Goal: Browse casually: Explore the website without a specific task or goal

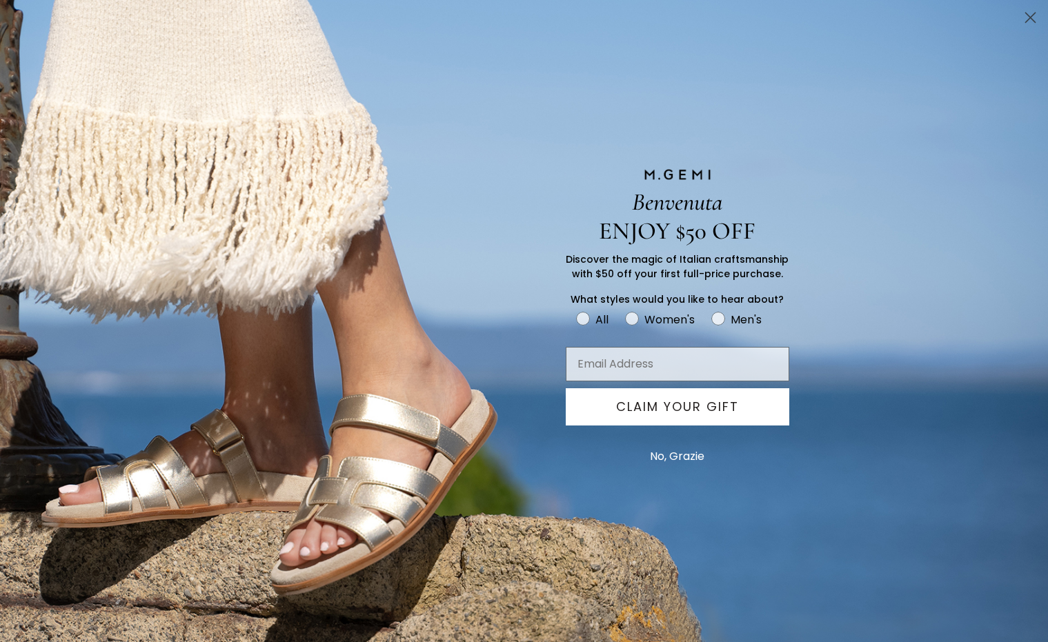
click at [1031, 18] on icon "Close dialog" at bounding box center [1031, 18] width 10 height 10
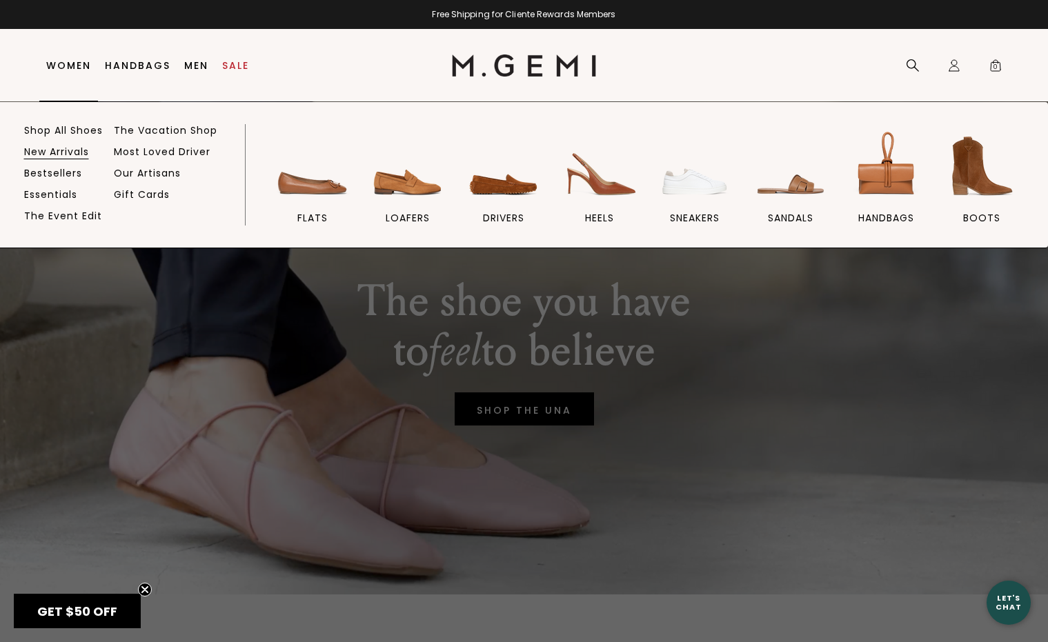
click at [70, 146] on link "New Arrivals" at bounding box center [56, 152] width 65 height 12
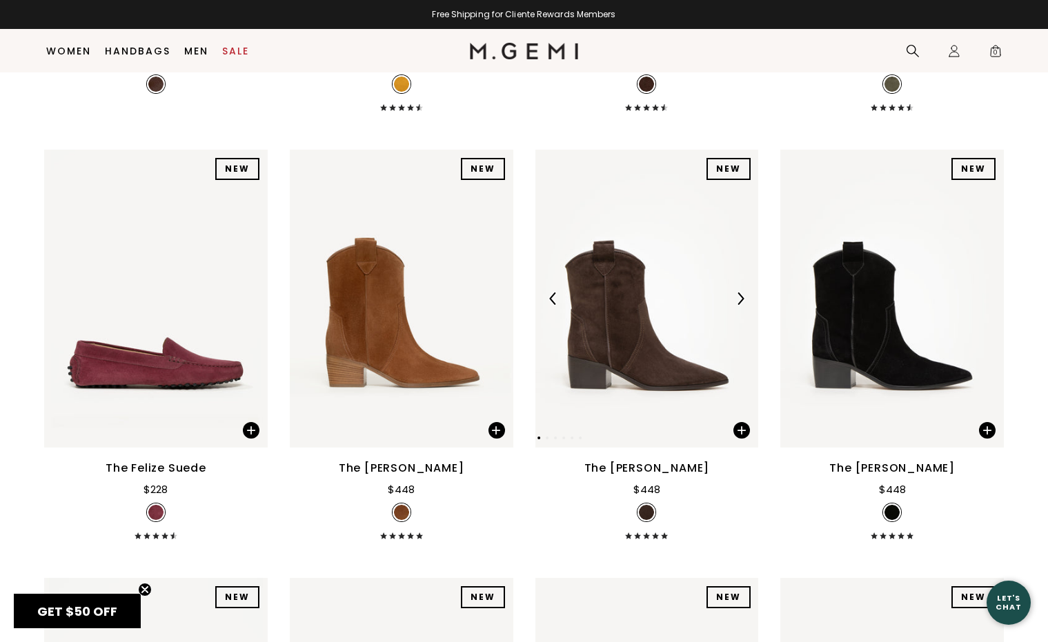
scroll to position [2194, 0]
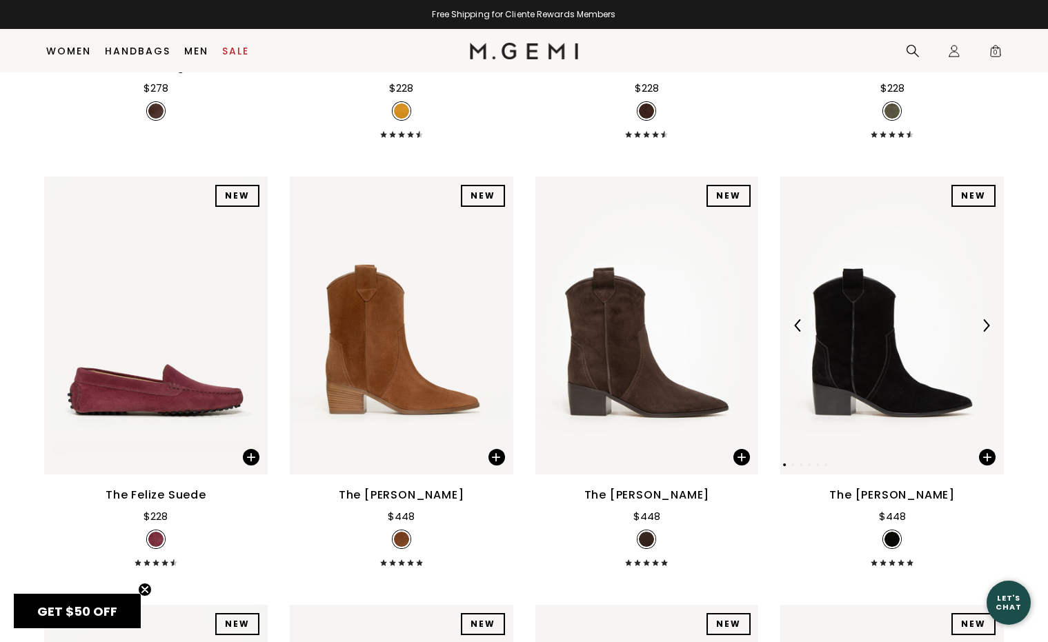
click at [849, 354] on img at bounding box center [891, 326] width 223 height 298
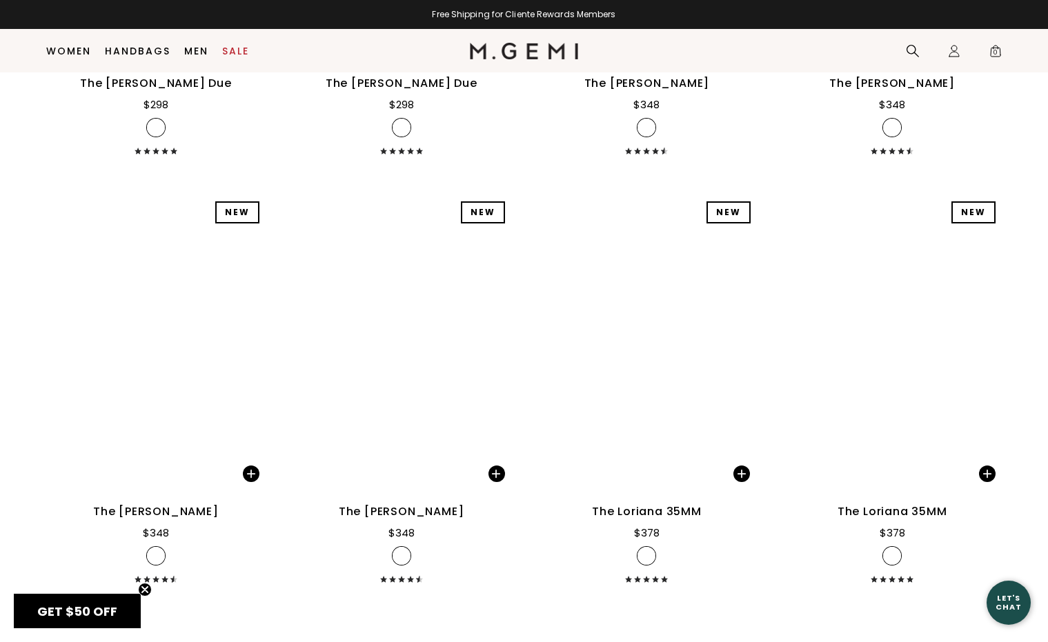
scroll to position [7317, 0]
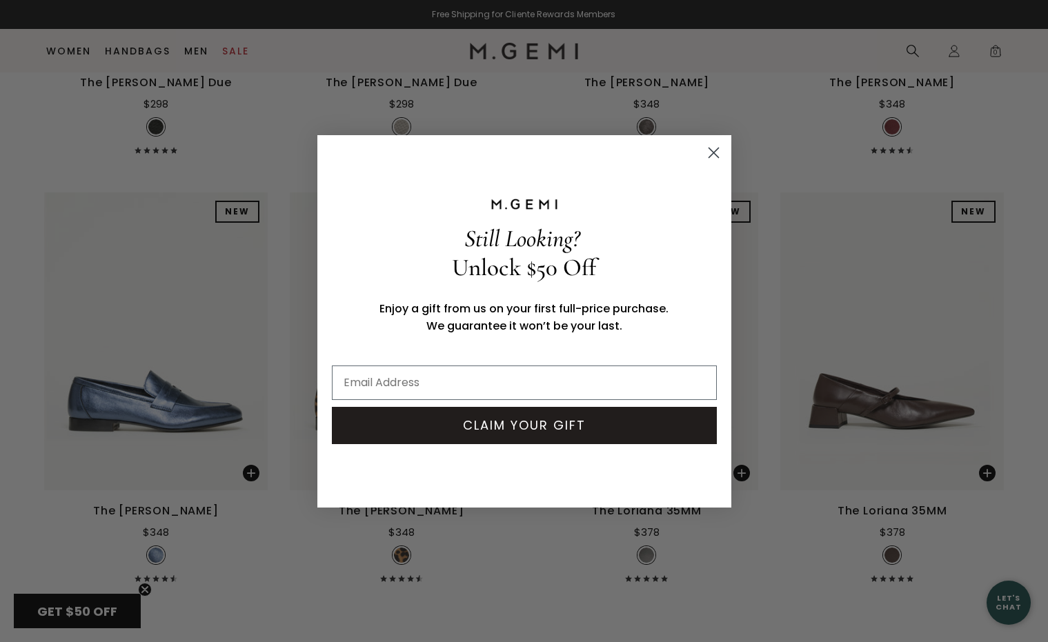
click at [717, 148] on icon "Close dialog" at bounding box center [713, 153] width 10 height 10
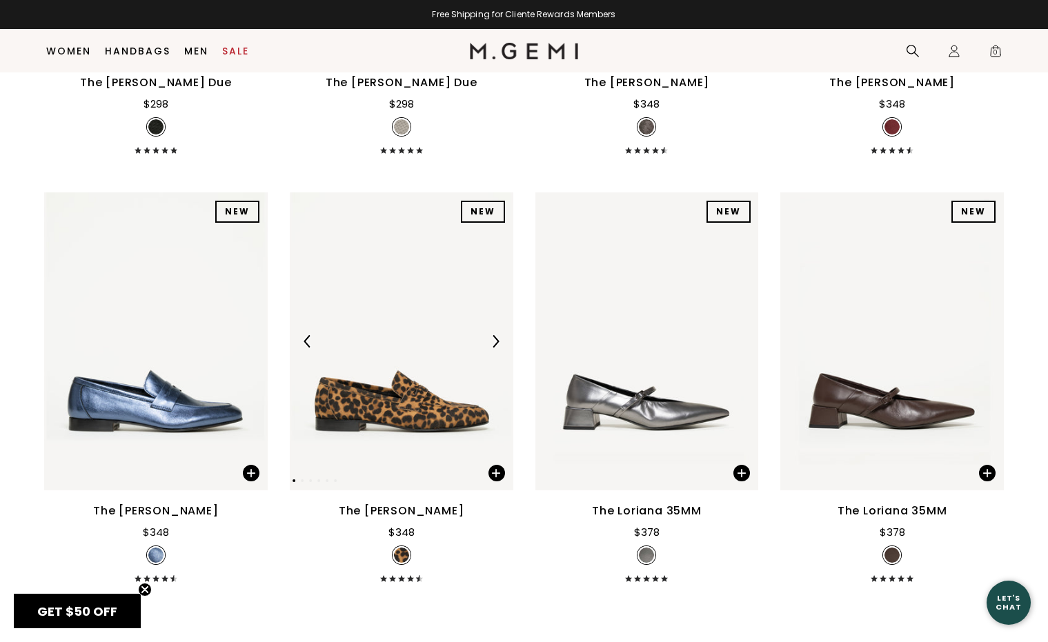
click at [460, 441] on img at bounding box center [401, 341] width 223 height 298
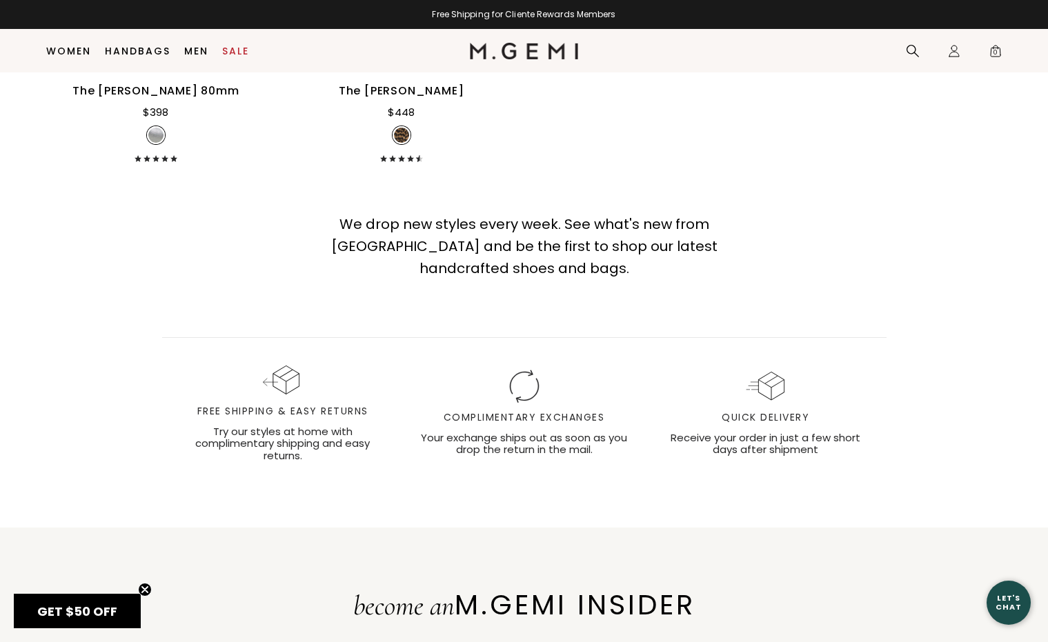
scroll to position [8580, 0]
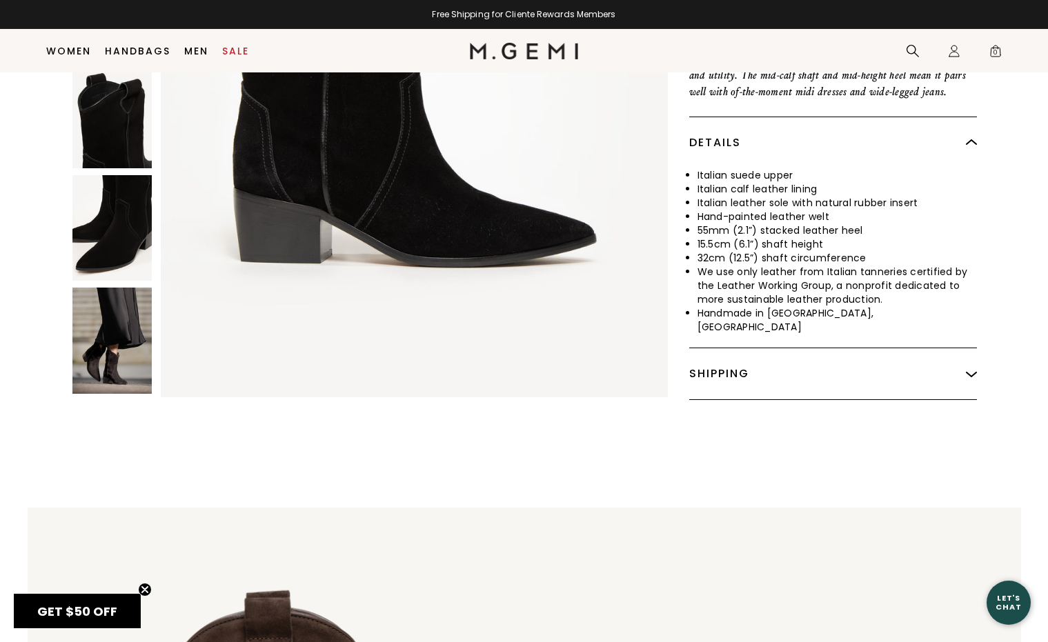
click at [109, 298] on img at bounding box center [111, 341] width 79 height 106
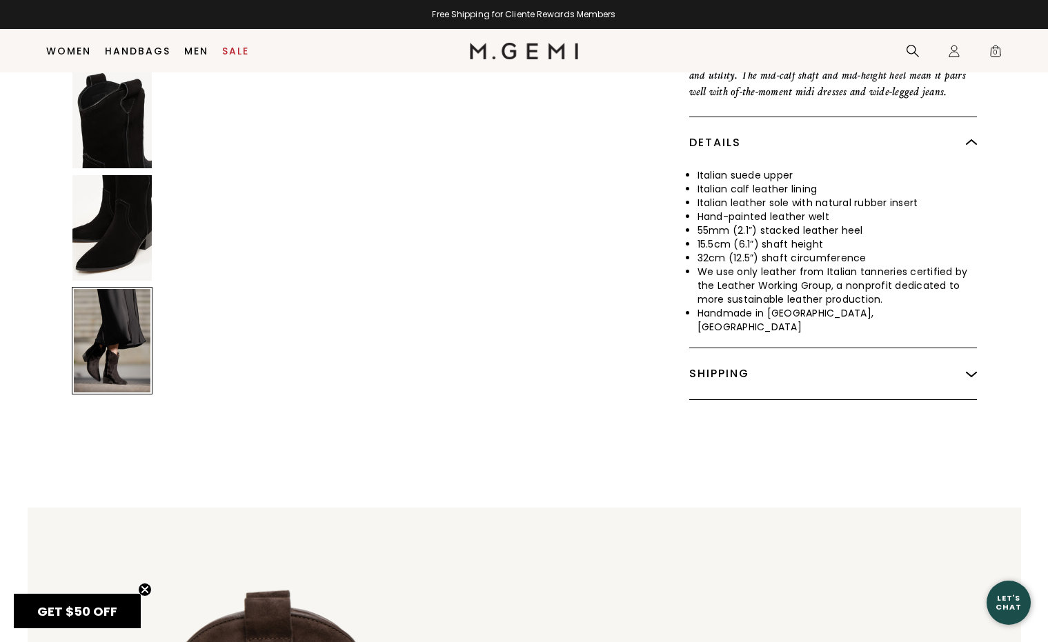
scroll to position [3387, 0]
